Goal: Task Accomplishment & Management: Manage account settings

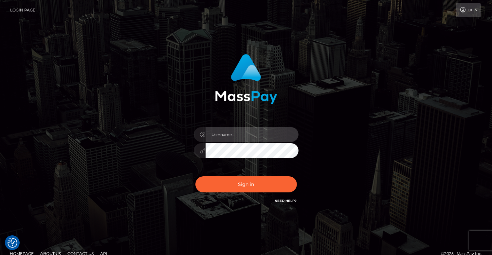
click at [224, 136] on input "text" at bounding box center [252, 134] width 93 height 15
type input "gdsludmila@gmail.com"
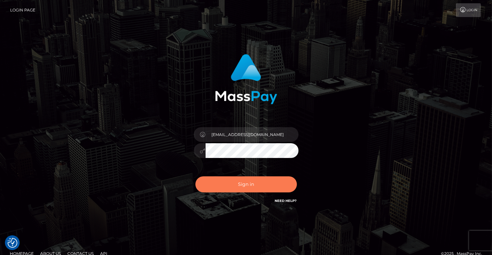
click at [242, 187] on button "Sign in" at bounding box center [247, 184] width 102 height 16
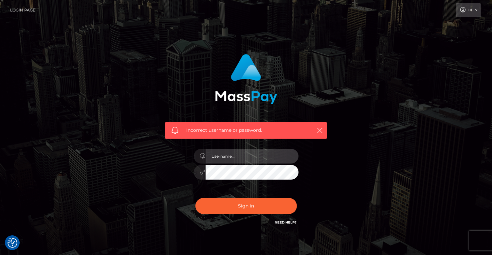
click at [242, 156] on input "text" at bounding box center [252, 156] width 93 height 15
type input "[EMAIL_ADDRESS][DOMAIN_NAME]"
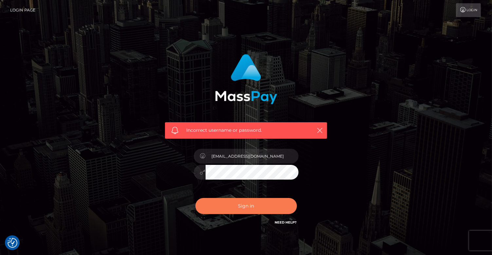
click at [250, 207] on button "Sign in" at bounding box center [247, 206] width 102 height 16
click at [320, 129] on icon "button" at bounding box center [320, 130] width 7 height 7
click at [319, 130] on icon "button" at bounding box center [320, 130] width 7 height 7
click at [314, 116] on div "Incorrect username or password." at bounding box center [246, 93] width 172 height 89
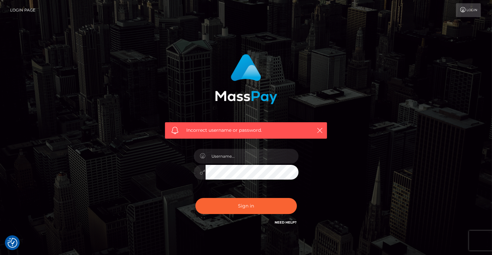
click at [23, 7] on link "Login Page" at bounding box center [22, 10] width 25 height 14
